Goal: Information Seeking & Learning: Learn about a topic

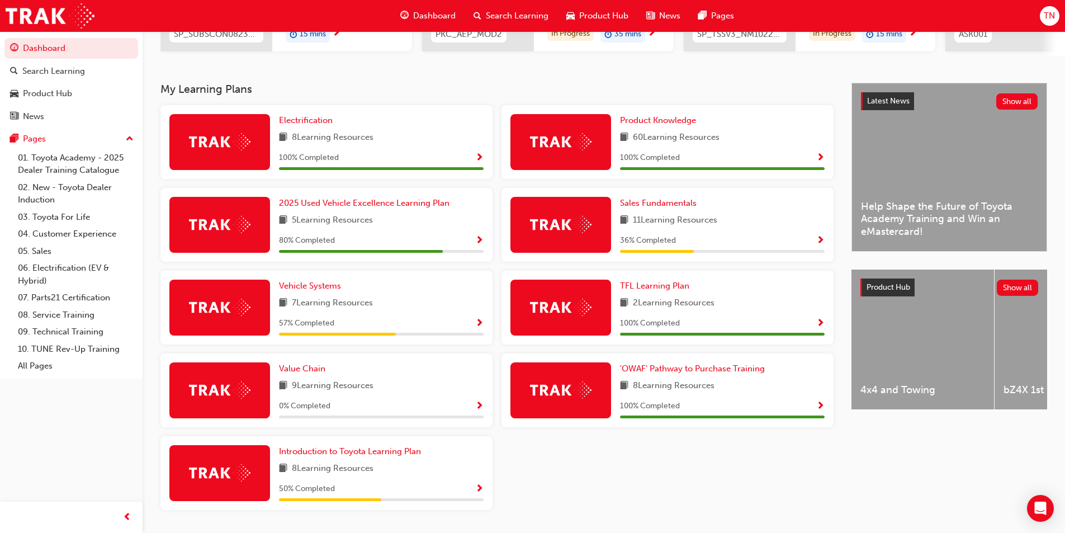
scroll to position [238, 0]
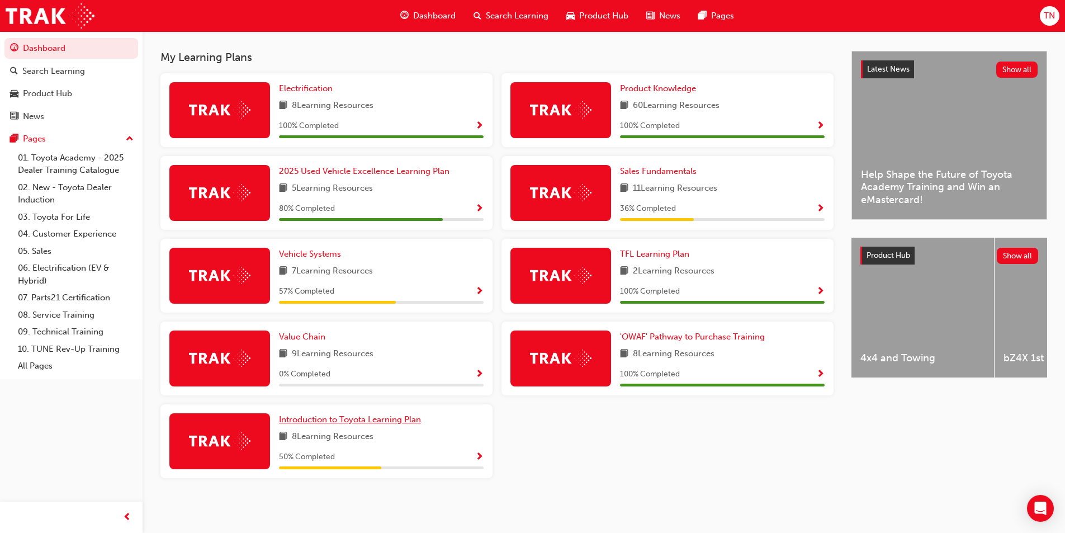
click at [369, 420] on span "Introduction to Toyota Learning Plan" at bounding box center [350, 419] width 142 height 10
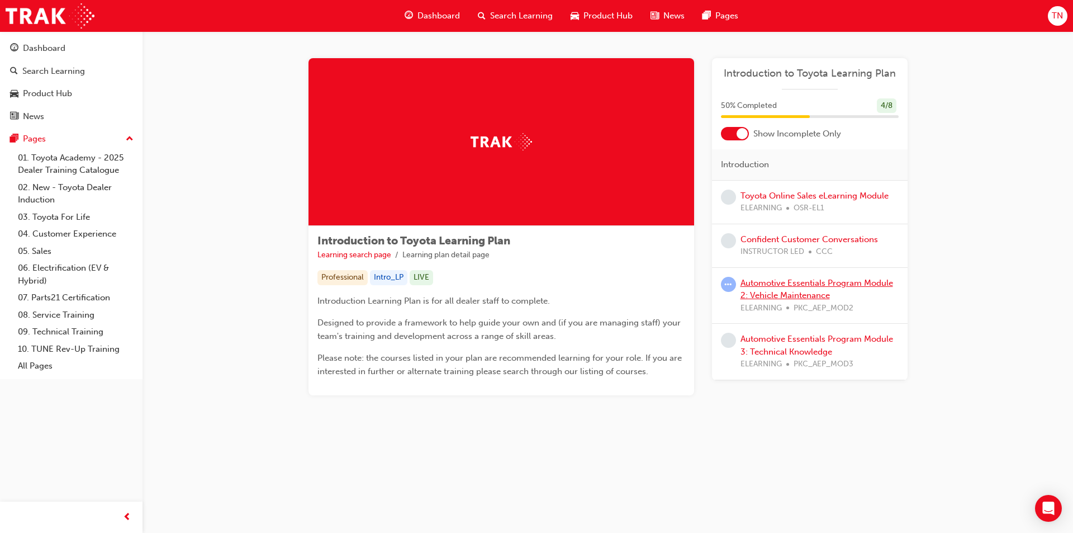
click at [778, 292] on link "Automotive Essentials Program Module 2: Vehicle Maintenance" at bounding box center [816, 289] width 153 height 23
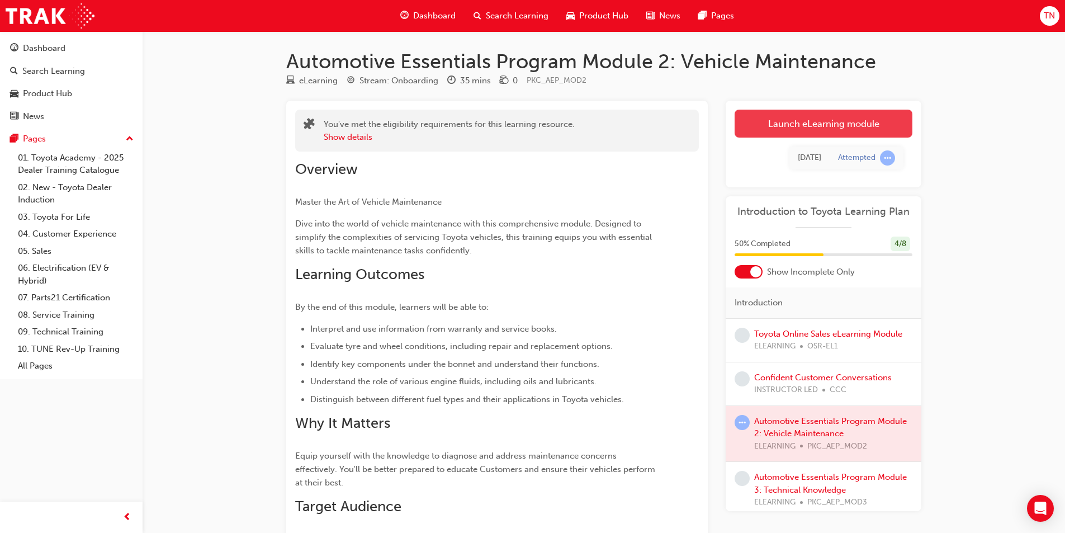
click at [792, 125] on link "Launch eLearning module" at bounding box center [823, 124] width 178 height 28
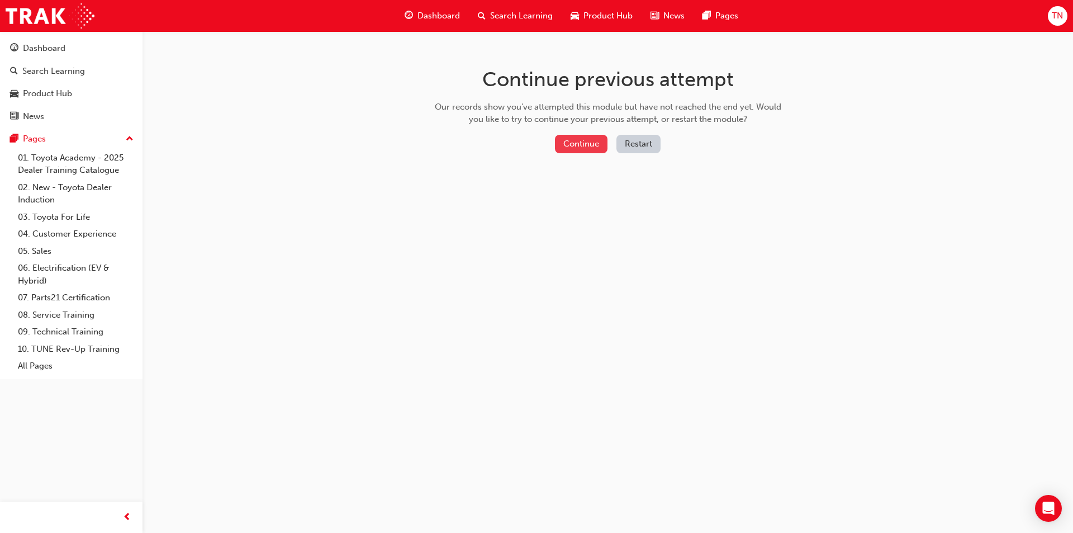
click at [588, 143] on button "Continue" at bounding box center [581, 144] width 53 height 18
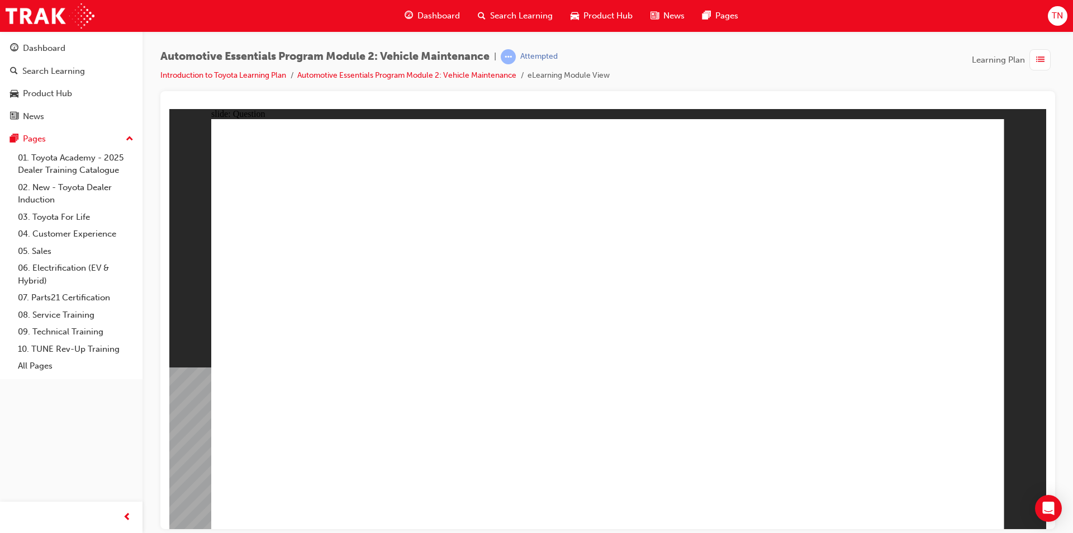
radio input "true"
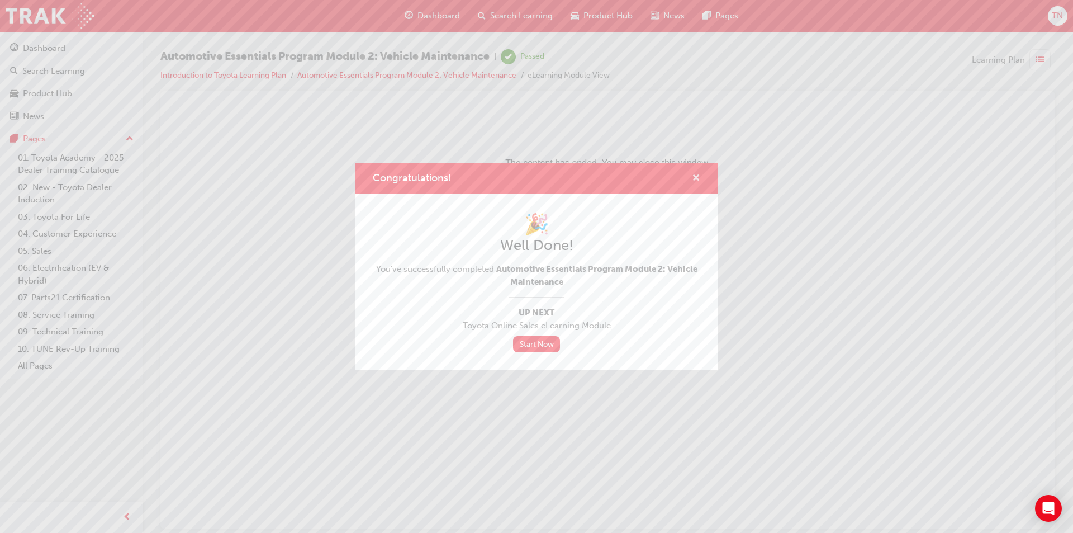
click at [700, 175] on span "cross-icon" at bounding box center [696, 179] width 8 height 10
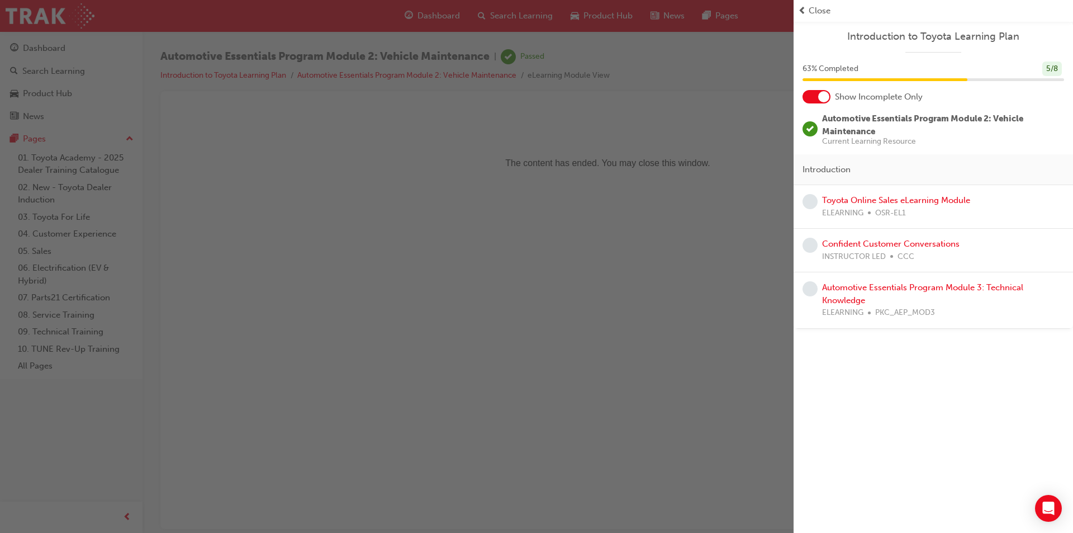
click at [814, 8] on span "Close" at bounding box center [820, 10] width 22 height 13
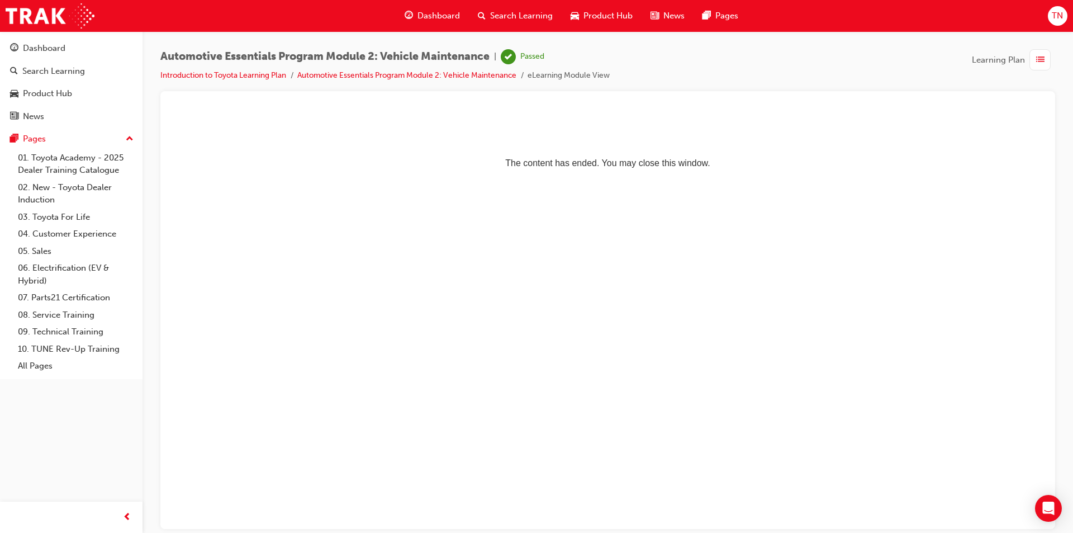
click at [452, 24] on div "Dashboard" at bounding box center [432, 15] width 73 height 23
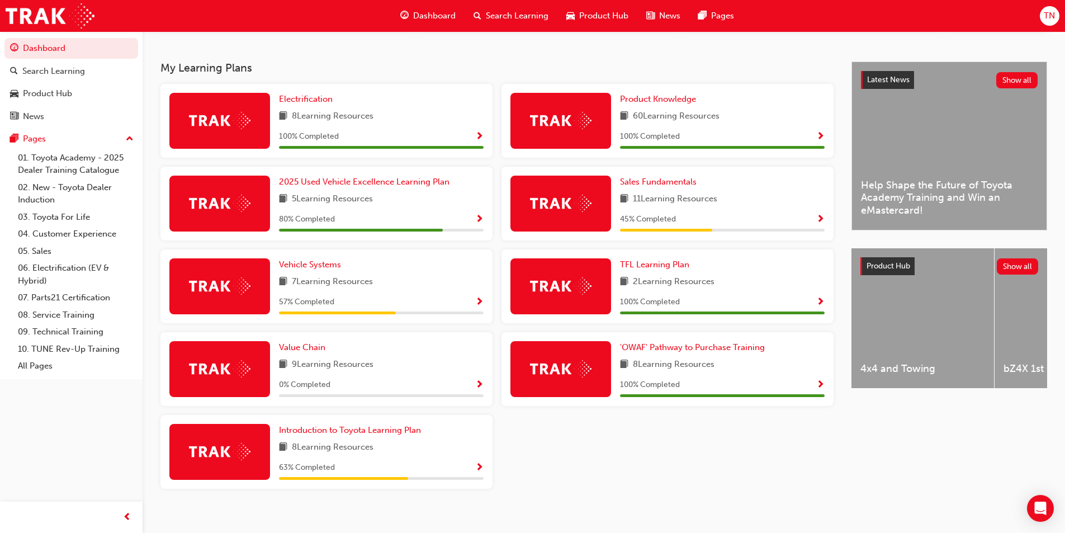
scroll to position [229, 0]
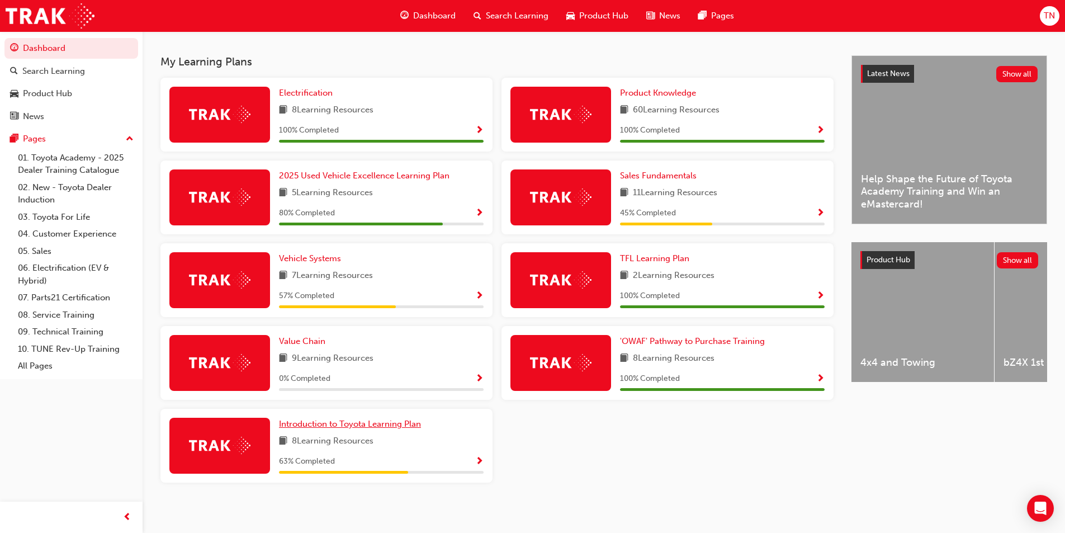
click at [365, 428] on span "Introduction to Toyota Learning Plan" at bounding box center [350, 424] width 142 height 10
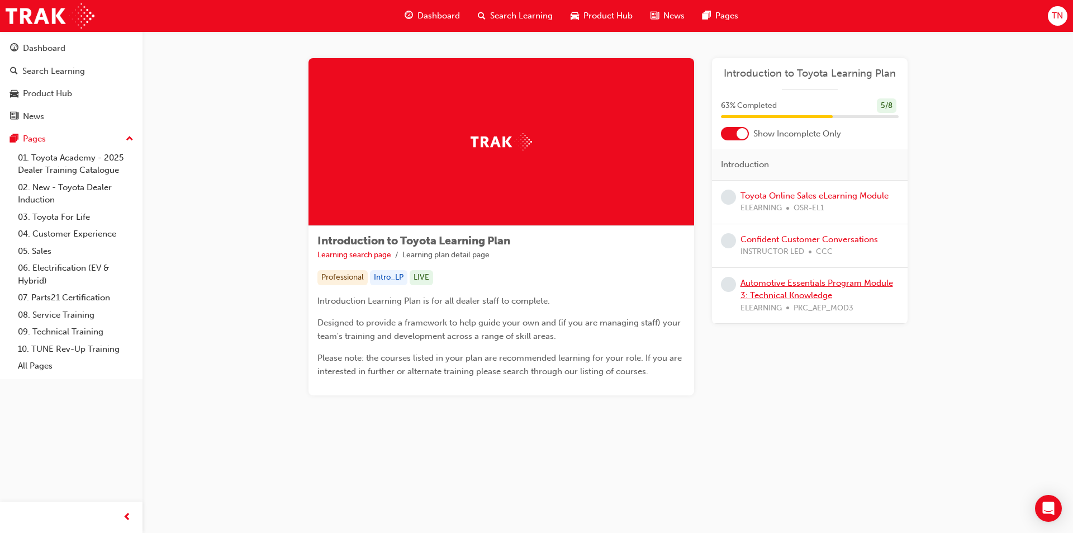
click at [817, 292] on link "Automotive Essentials Program Module 3: Technical Knowledge" at bounding box center [816, 289] width 153 height 23
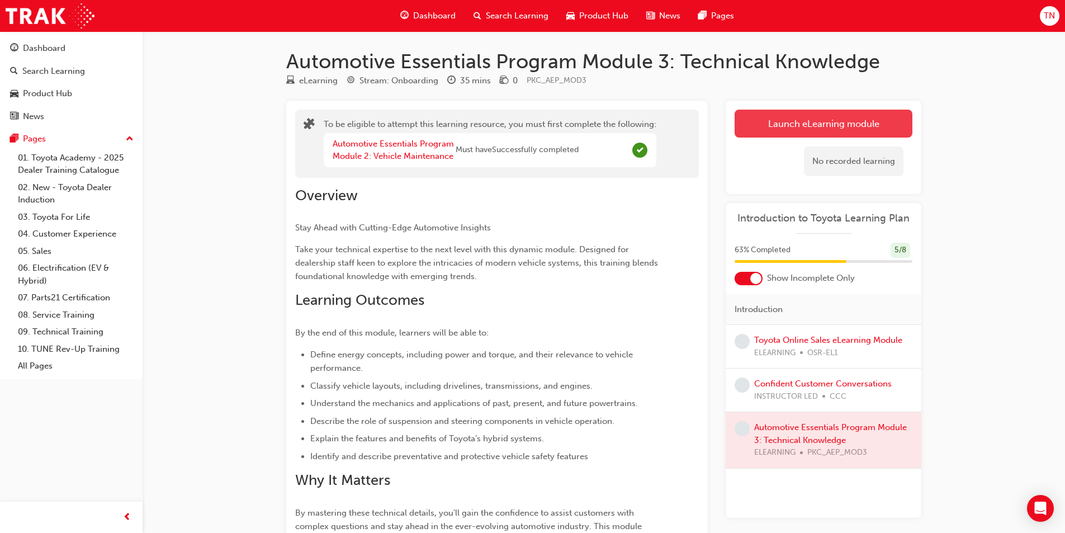
click at [786, 131] on button "Launch eLearning module" at bounding box center [823, 124] width 178 height 28
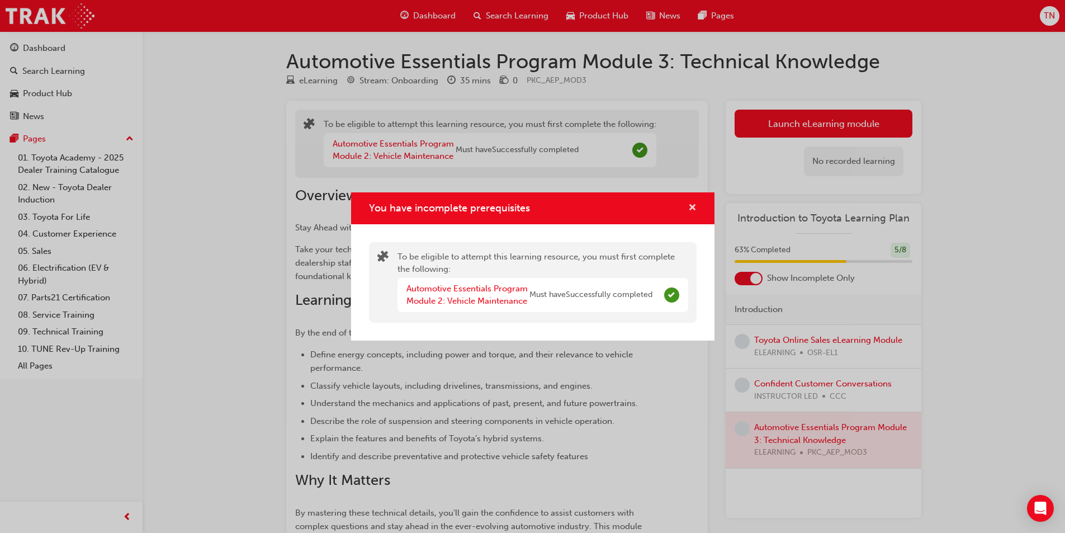
click at [695, 210] on span "cross-icon" at bounding box center [692, 208] width 8 height 10
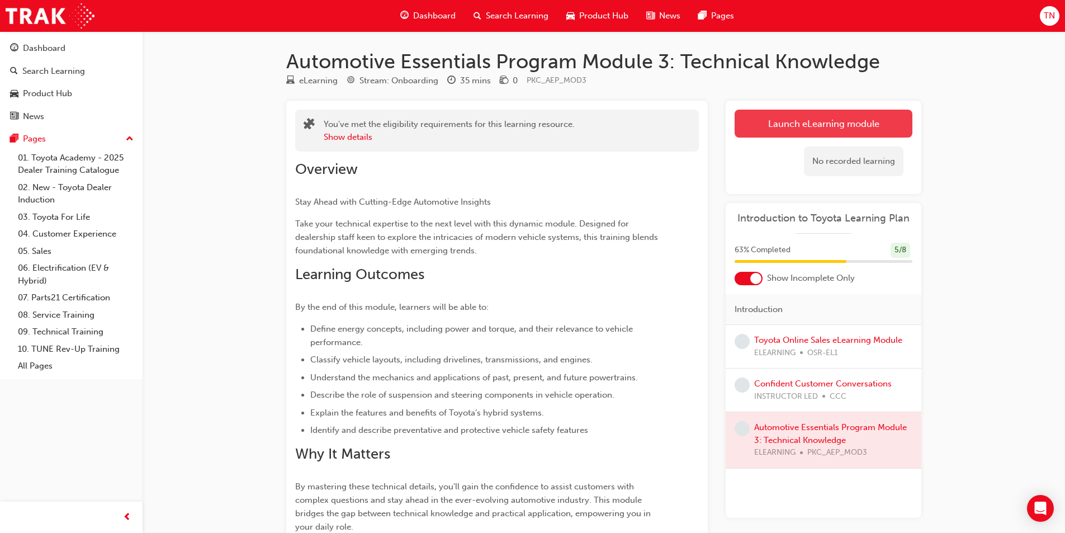
click at [749, 122] on link "Launch eLearning module" at bounding box center [823, 124] width 178 height 28
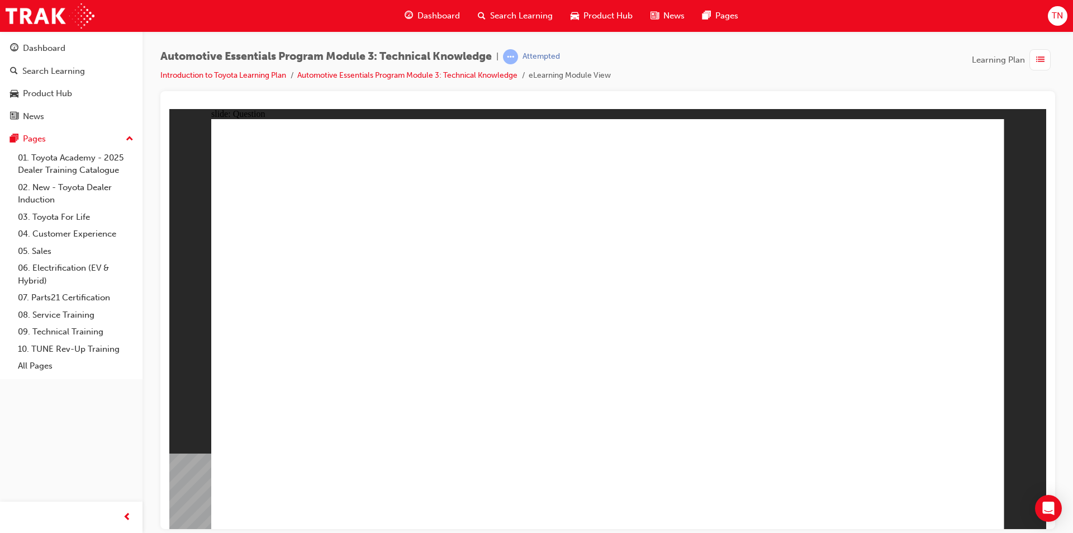
radio input "true"
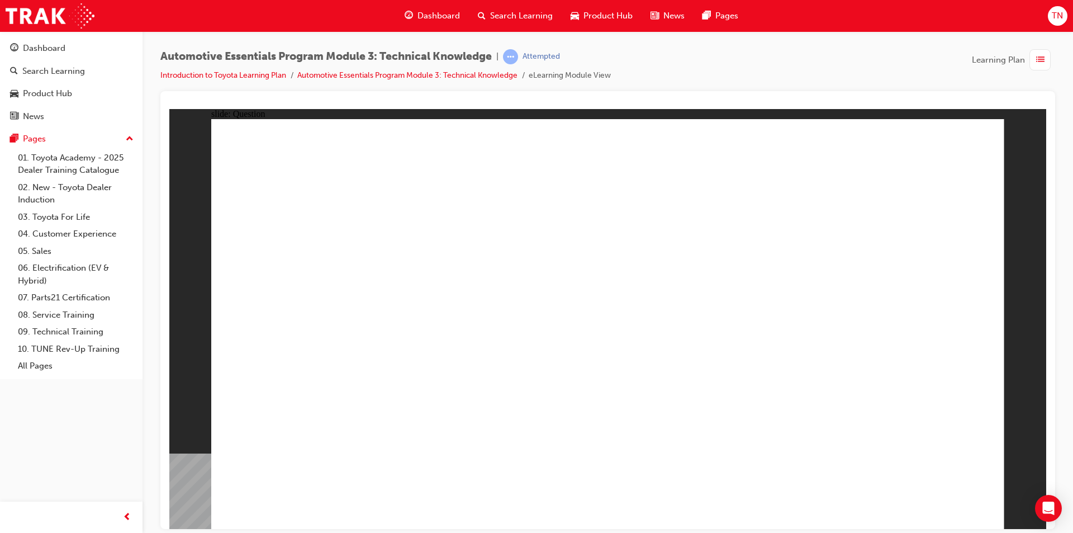
drag, startPoint x: 599, startPoint y: 383, endPoint x: 511, endPoint y: 506, distance: 150.9
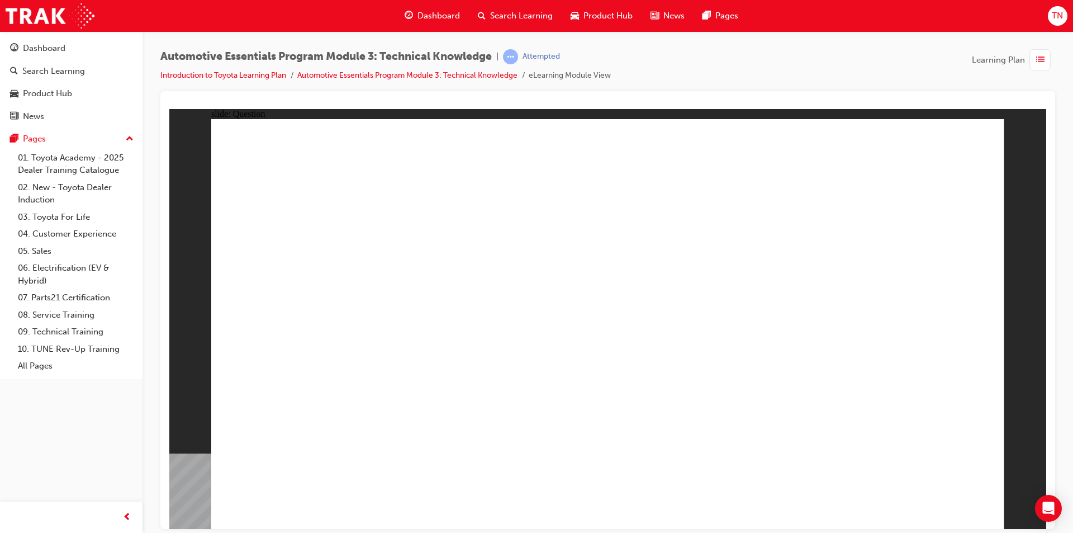
radio input "true"
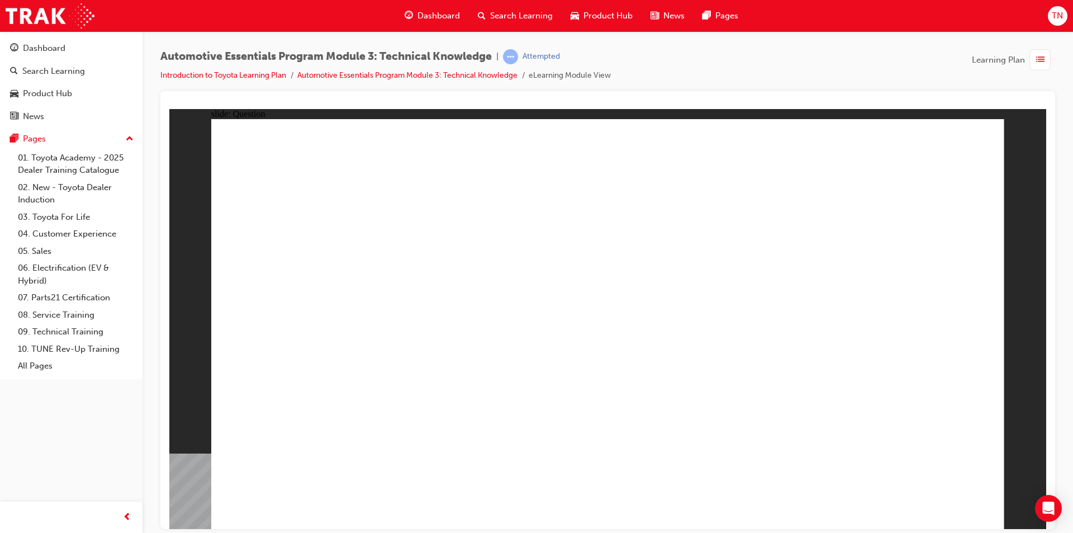
radio input "true"
